Goal: Transaction & Acquisition: Purchase product/service

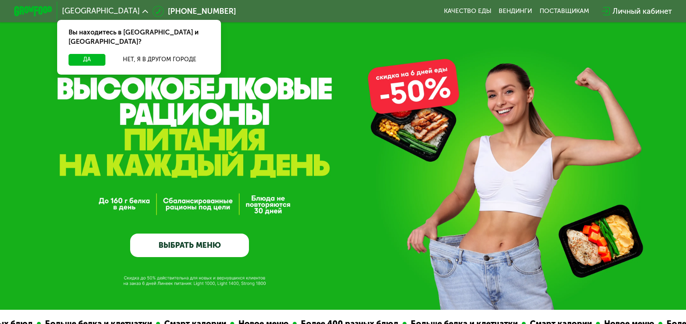
click at [209, 247] on link "ВЫБРАТЬ МЕНЮ" at bounding box center [189, 246] width 119 height 24
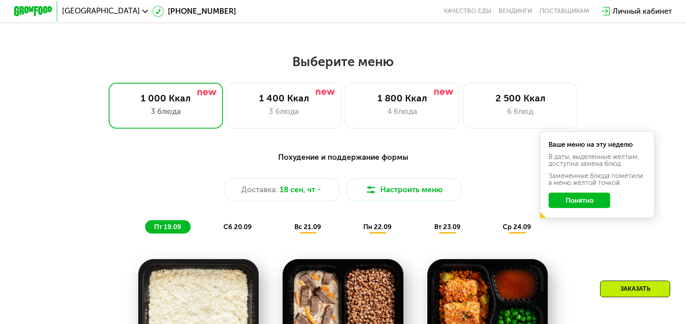
scroll to position [561, 0]
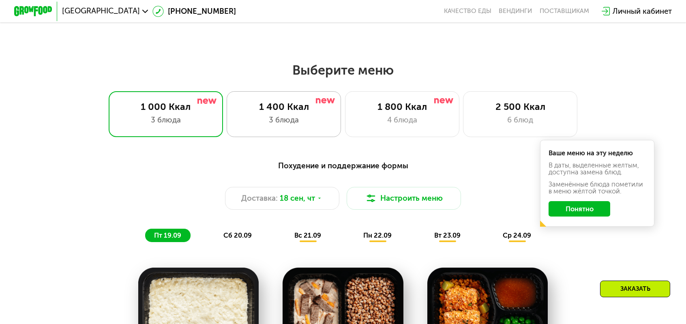
click at [308, 106] on div "1 400 Ккал" at bounding box center [284, 106] width 95 height 11
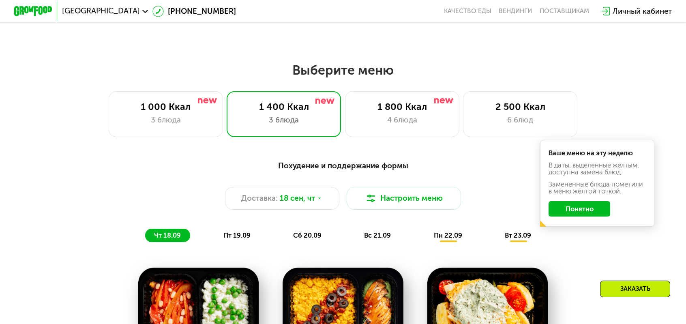
scroll to position [601, 0]
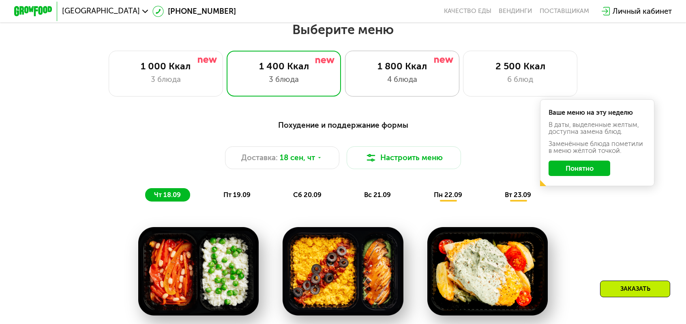
click at [389, 66] on div "1 800 Ккал" at bounding box center [402, 65] width 95 height 11
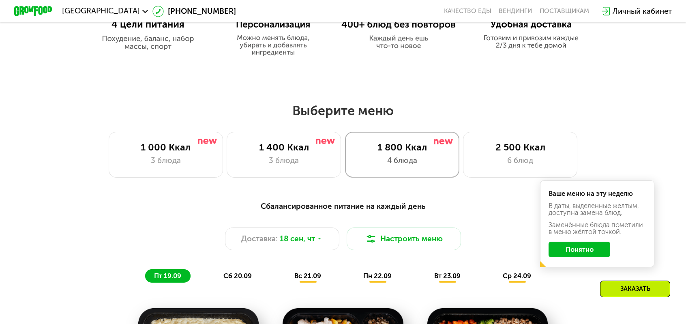
scroll to position [480, 0]
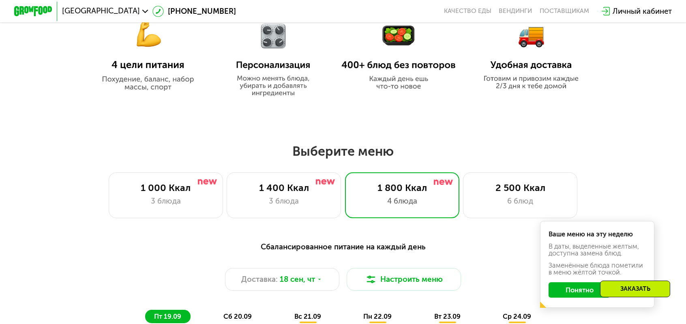
click at [407, 82] on img at bounding box center [399, 57] width 114 height 66
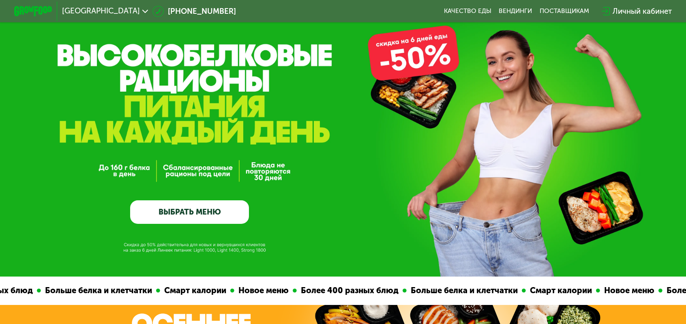
scroll to position [0, 0]
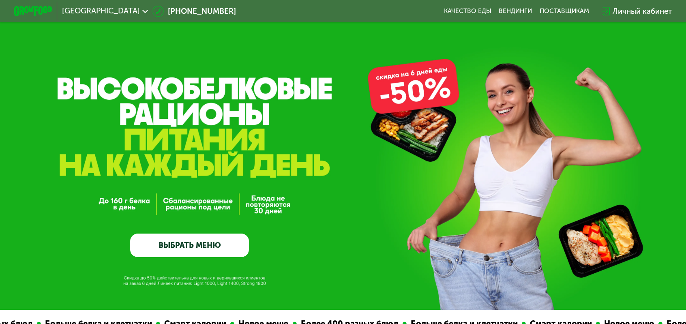
click at [200, 249] on link "ВЫБРАТЬ МЕНЮ" at bounding box center [189, 246] width 119 height 24
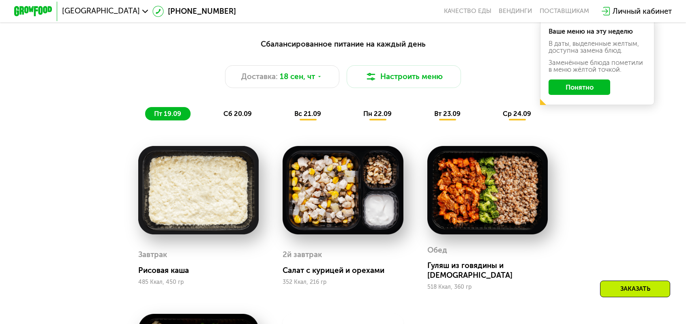
scroll to position [642, 0]
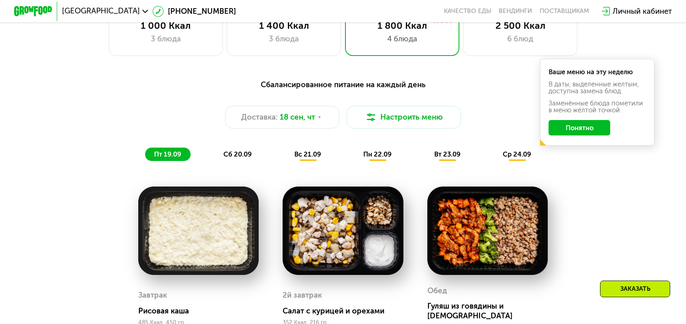
click at [252, 151] on span "сб 20.09" at bounding box center [238, 155] width 28 height 8
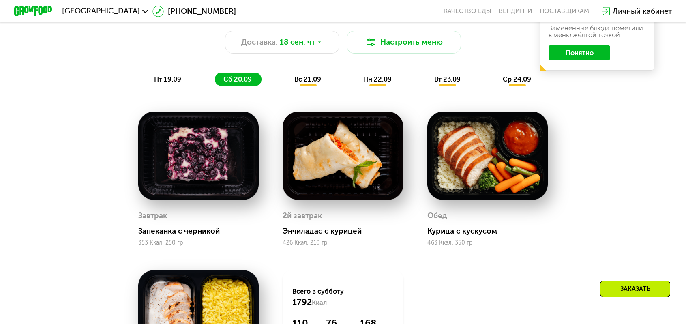
scroll to position [723, 0]
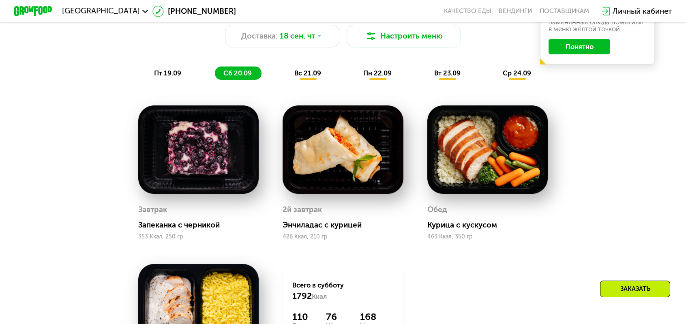
click at [314, 69] on span "вс 21.09" at bounding box center [308, 73] width 27 height 8
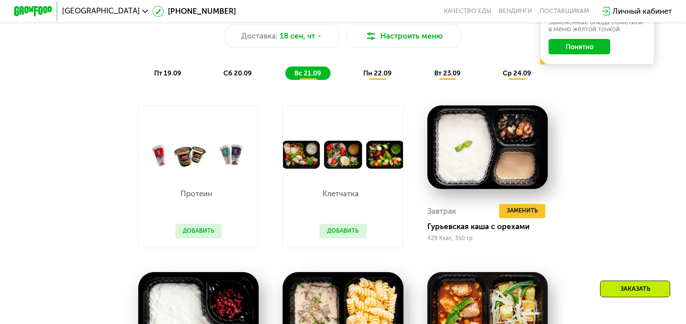
click at [373, 69] on span "пн 22.09" at bounding box center [377, 73] width 28 height 8
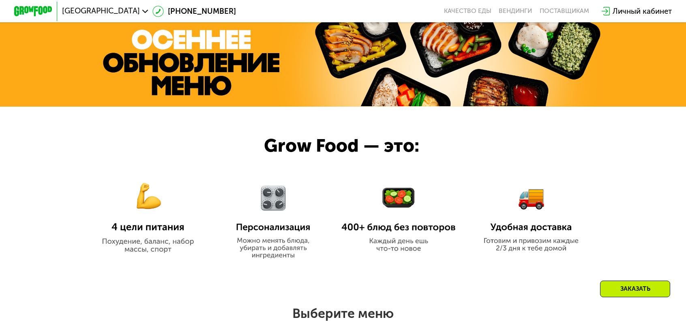
scroll to position [196, 0]
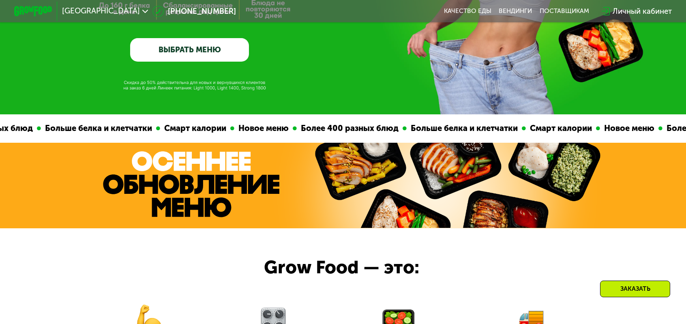
click at [215, 51] on link "ВЫБРАТЬ МЕНЮ" at bounding box center [189, 50] width 119 height 24
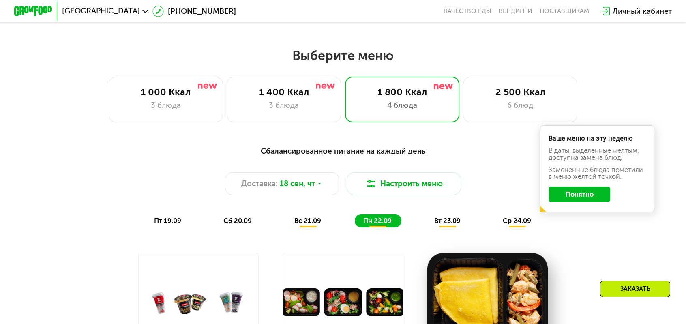
scroll to position [601, 0]
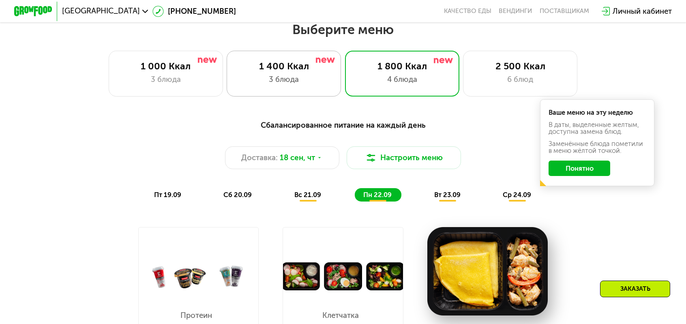
click at [302, 65] on div "1 400 Ккал" at bounding box center [284, 65] width 95 height 11
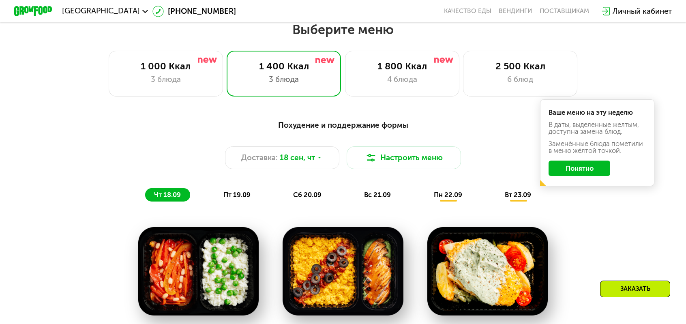
click at [260, 188] on div "пт 19.09" at bounding box center [237, 194] width 45 height 13
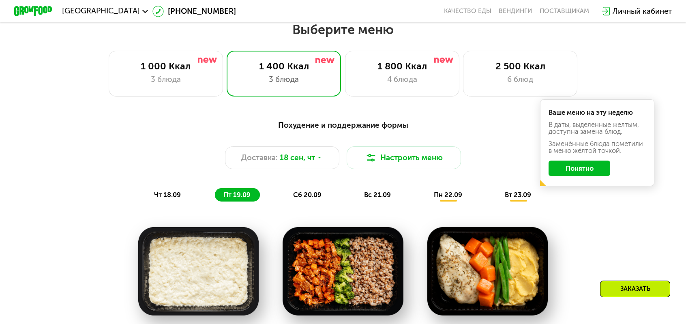
click at [314, 191] on span "сб 20.09" at bounding box center [307, 195] width 28 height 8
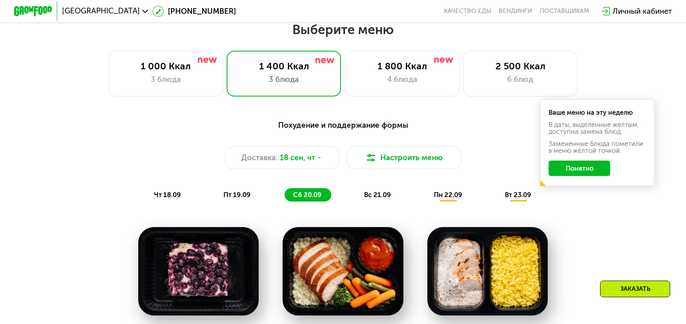
click at [375, 191] on span "вс 21.09" at bounding box center [377, 195] width 27 height 8
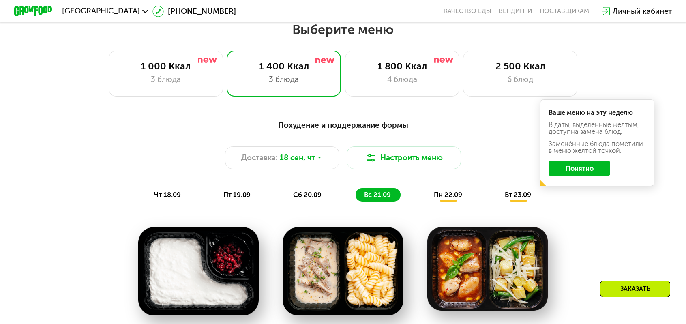
click at [434, 191] on span "пн 22.09" at bounding box center [448, 195] width 28 height 8
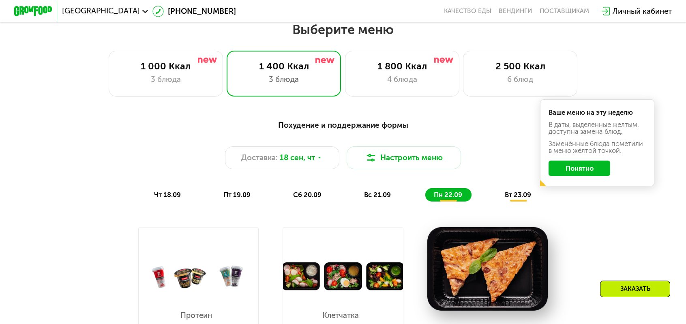
click at [505, 191] on span "вт 23.09" at bounding box center [518, 195] width 26 height 8
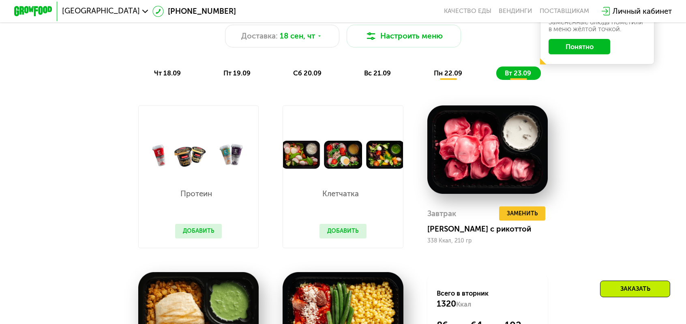
scroll to position [763, 0]
